Goal: Answer question/provide support: Share knowledge or assist other users

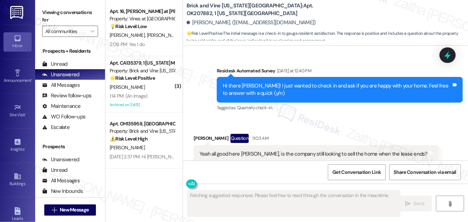
scroll to position [755, 0]
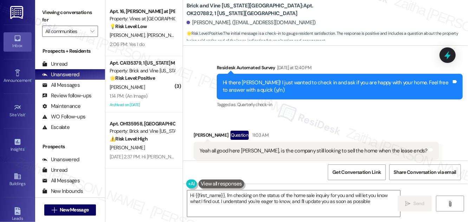
type textarea "Hi {{first_name}}, I'm checking on the status of the home sale inquiry for you …"
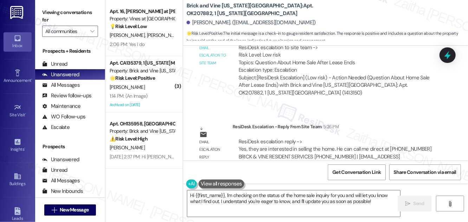
scroll to position [988, 0]
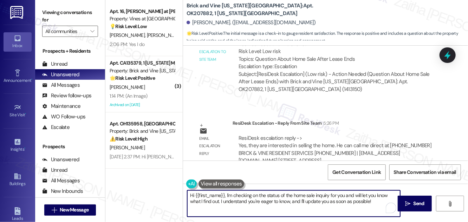
drag, startPoint x: 190, startPoint y: 195, endPoint x: 383, endPoint y: 204, distance: 192.9
click at [382, 205] on textarea "Hi {{first_name}}, I'm checking on the status of the home sale inquiry for you …" at bounding box center [293, 204] width 213 height 26
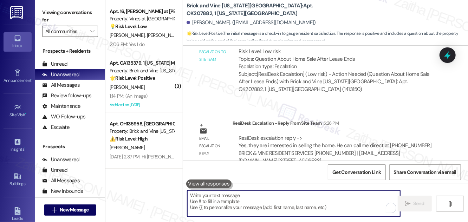
click at [229, 201] on textarea "To enrich screen reader interactions, please activate Accessibility in Grammarl…" at bounding box center [293, 204] width 213 height 26
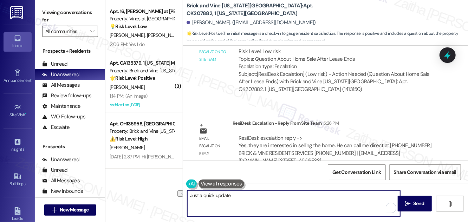
drag, startPoint x: 236, startPoint y: 197, endPoint x: 190, endPoint y: 199, distance: 45.8
click at [190, 199] on textarea "Just a quick update" at bounding box center [293, 204] width 213 height 26
click at [238, 194] on textarea "Just a quick update" at bounding box center [293, 204] width 213 height 26
paste textarea "Yes, they are interested in selling the home. He can call me direct at [PHONE_N…"
drag, startPoint x: 189, startPoint y: 206, endPoint x: 281, endPoint y: 208, distance: 91.4
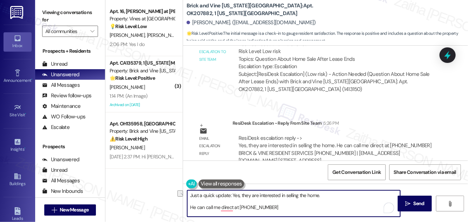
click at [281, 208] on textarea "Just a quick update: Yes, they are interested in selling the home. He can call …" at bounding box center [293, 204] width 213 height 26
click at [330, 192] on textarea "Just a quick update: Yes, they are interested in selling the home." at bounding box center [293, 204] width 213 height 26
click at [319, 205] on textarea "Just a quick update: Yes, they are interested in selling the home." at bounding box center [293, 204] width 213 height 26
click at [327, 195] on textarea "Just a quick update: Yes, they are interested in selling the home." at bounding box center [293, 204] width 213 height 26
paste textarea "He can call me direct at [PHONE_NUMBER]"
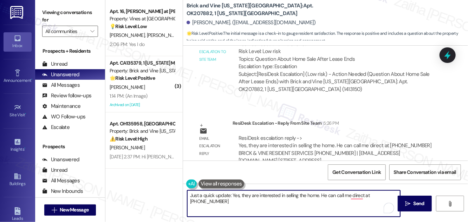
click at [323, 197] on textarea "Just a quick update: Yes, they are interested in selling the home. He can call …" at bounding box center [293, 204] width 213 height 26
click at [348, 198] on textarea "Just a quick update: Yes, they are interested in selling the home. You can call…" at bounding box center [293, 204] width 213 height 26
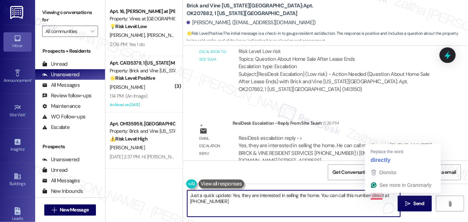
click at [374, 192] on textarea "Just a quick update: Yes, they are interested in selling the home. You can call…" at bounding box center [293, 204] width 213 height 26
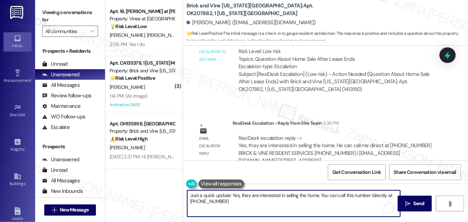
click at [245, 205] on textarea "Just a quick update: Yes, they are interested in selling the home. You can call…" at bounding box center [293, 204] width 213 height 26
drag, startPoint x: 191, startPoint y: 194, endPoint x: 320, endPoint y: 200, distance: 129.2
click at [320, 200] on textarea "Just a quick update: Yes, they are interested in selling the home. You can call…" at bounding box center [293, 204] width 213 height 26
type textarea "Just a quick update: Yes, they are interested in selling the home. You can call…"
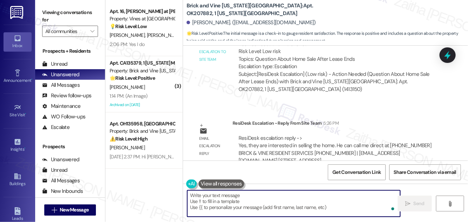
paste textarea "Just a quick update: Yes, they are interested in selling the home. If you have …"
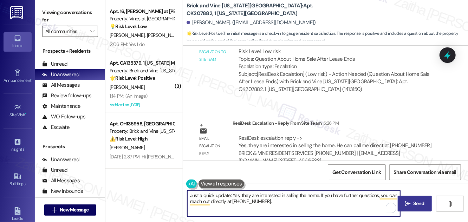
type textarea "Just a quick update: Yes, they are interested in selling the home. If you have …"
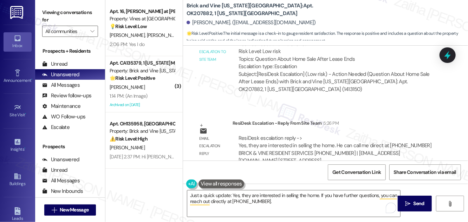
drag, startPoint x: 416, startPoint y: 201, endPoint x: 411, endPoint y: 195, distance: 7.7
click at [416, 201] on span "Send" at bounding box center [419, 203] width 11 height 7
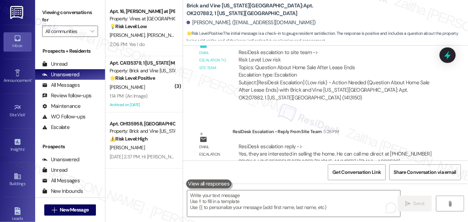
scroll to position [1044, 0]
